Goal: Find specific page/section: Find specific page/section

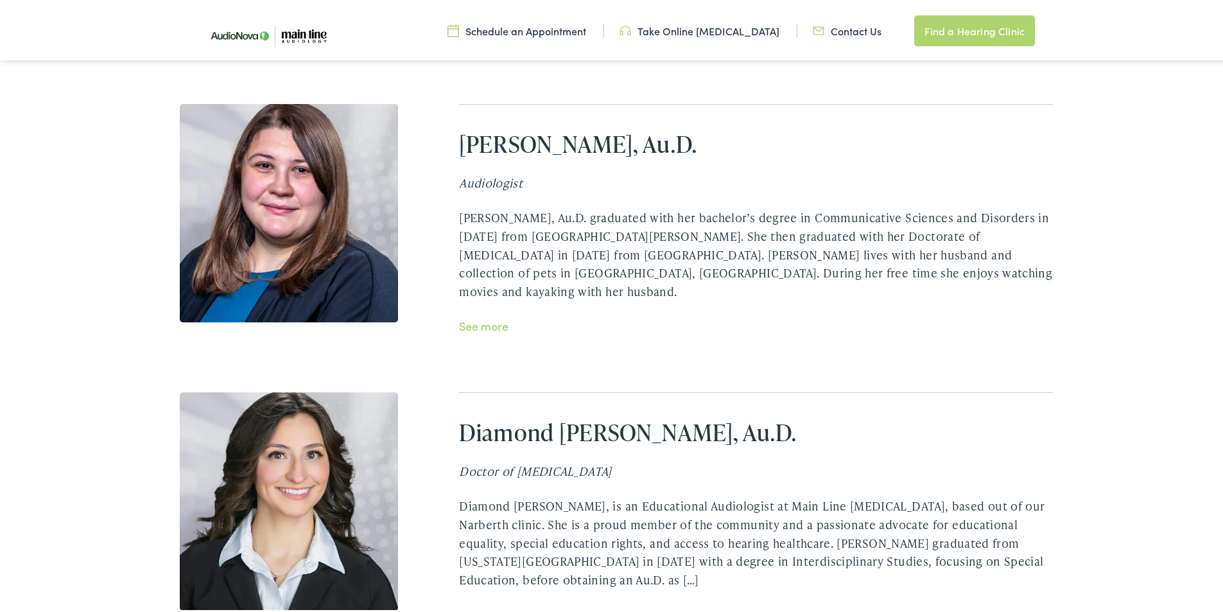
scroll to position [3145, 0]
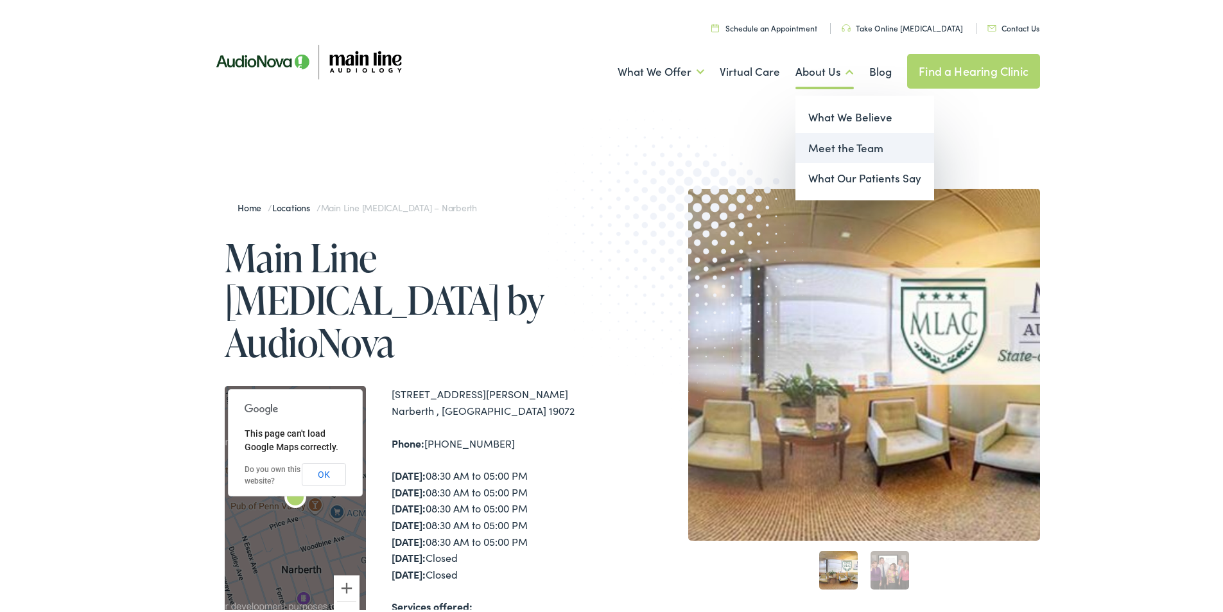
click at [834, 140] on link "Meet the Team" at bounding box center [864, 145] width 139 height 31
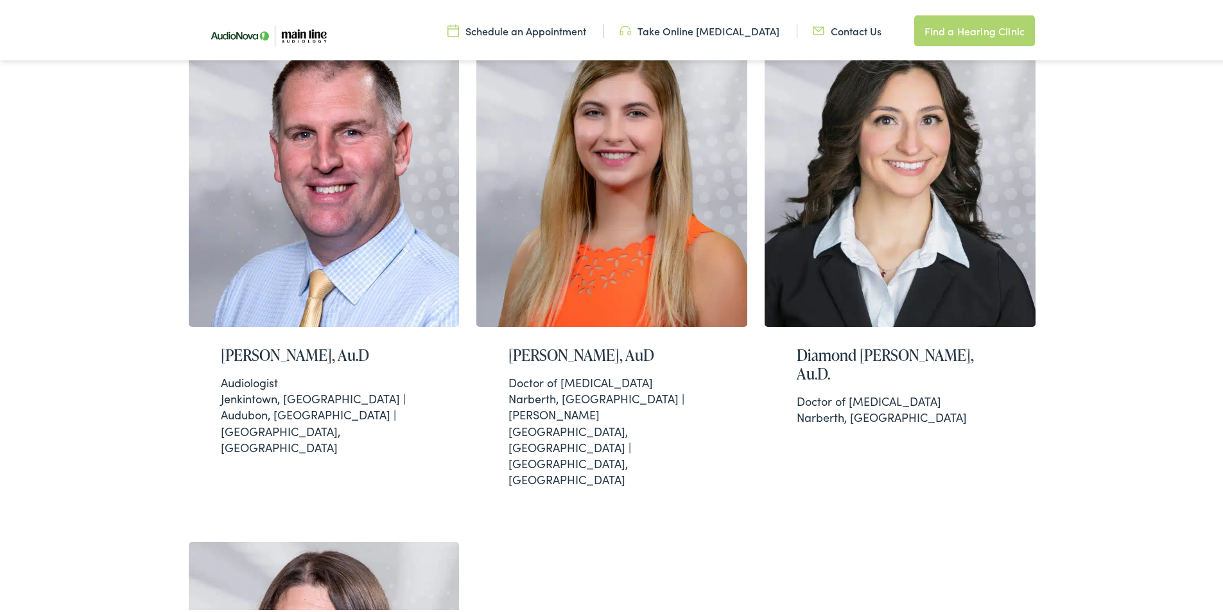
scroll to position [321, 0]
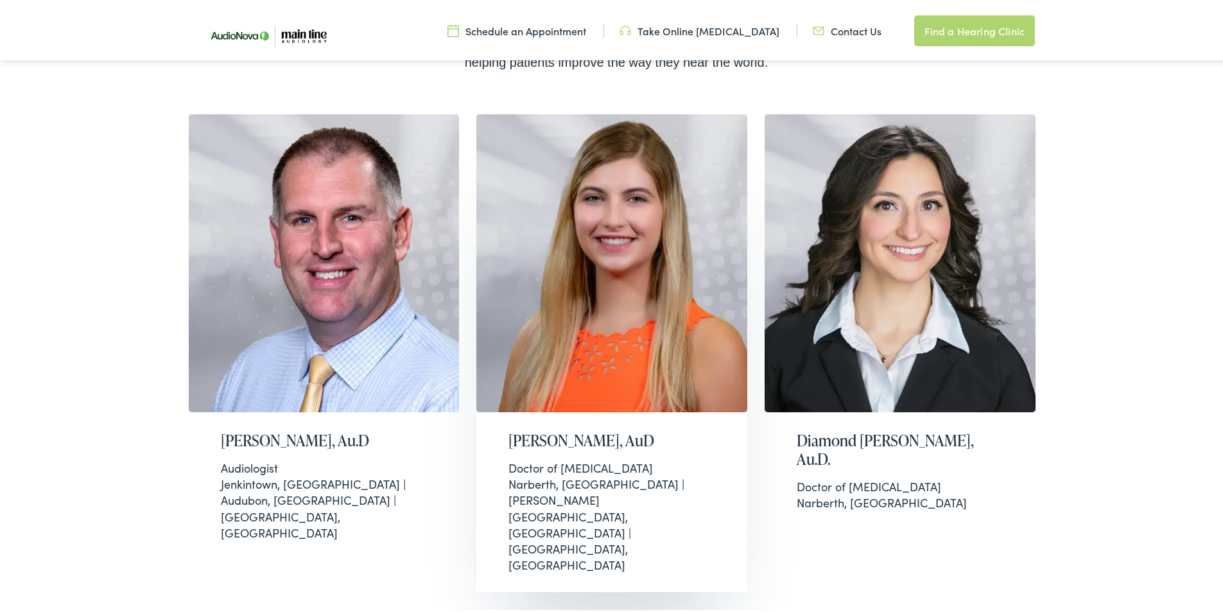
click at [591, 440] on h2 "[PERSON_NAME], AuD" at bounding box center [611, 438] width 207 height 19
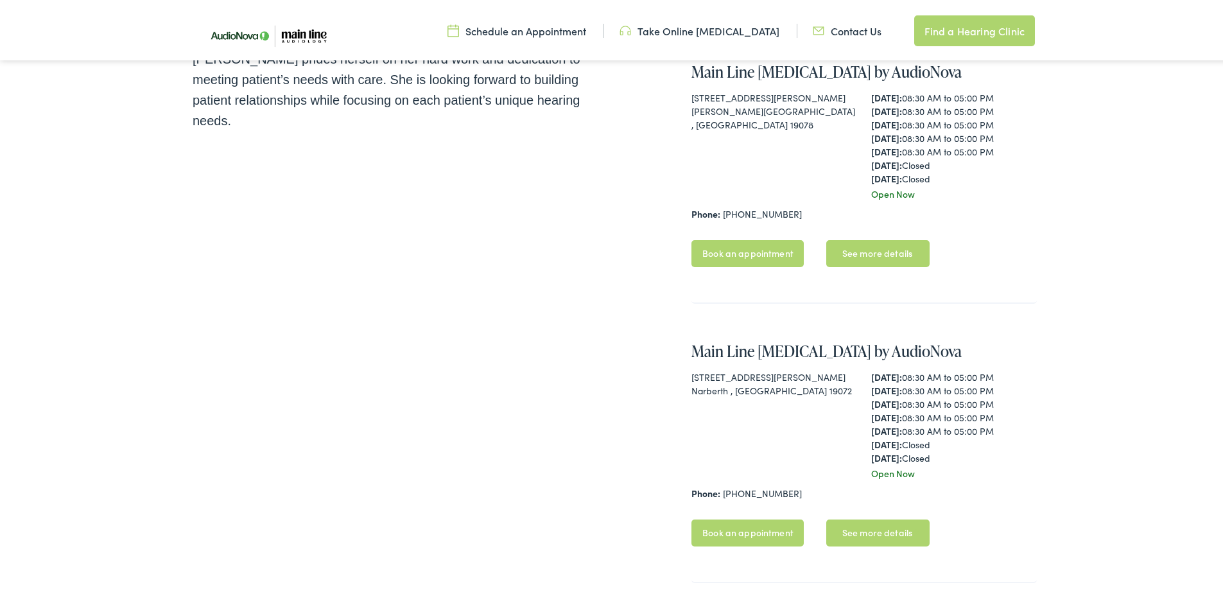
scroll to position [257, 0]
